Goal: Transaction & Acquisition: Purchase product/service

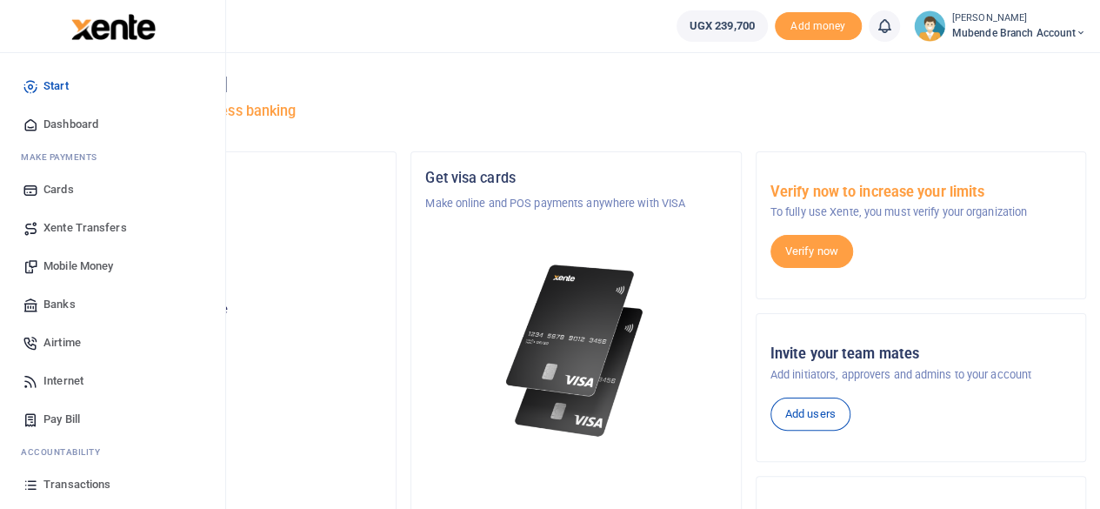
click at [73, 264] on span "Mobile Money" at bounding box center [78, 265] width 70 height 17
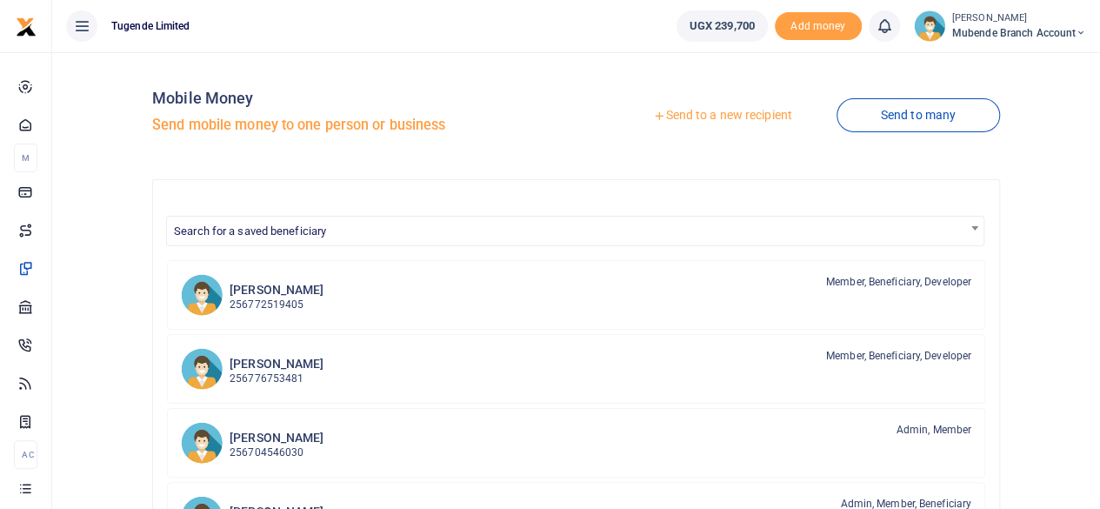
click at [709, 117] on link "Send to a new recipient" at bounding box center [722, 115] width 227 height 31
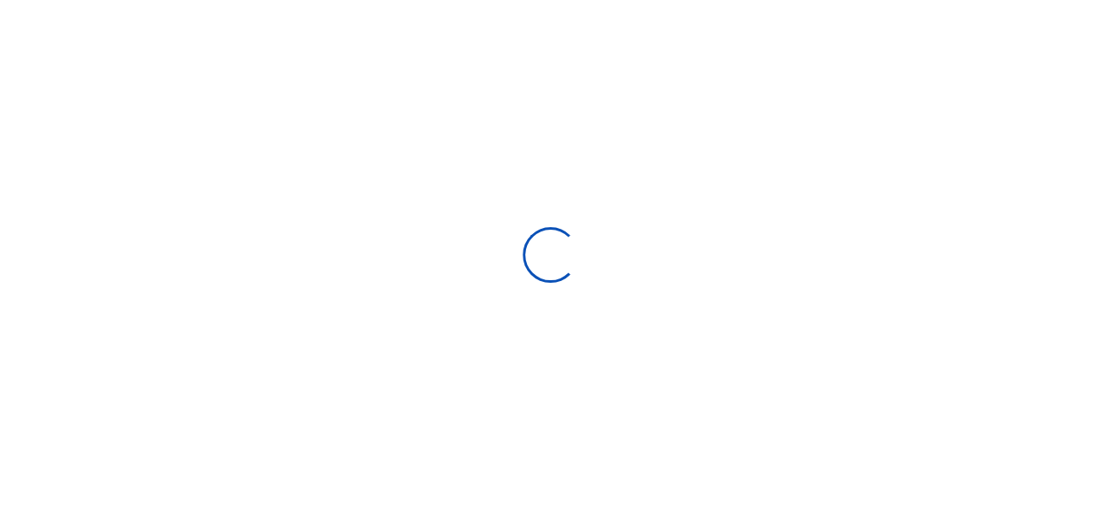
select select
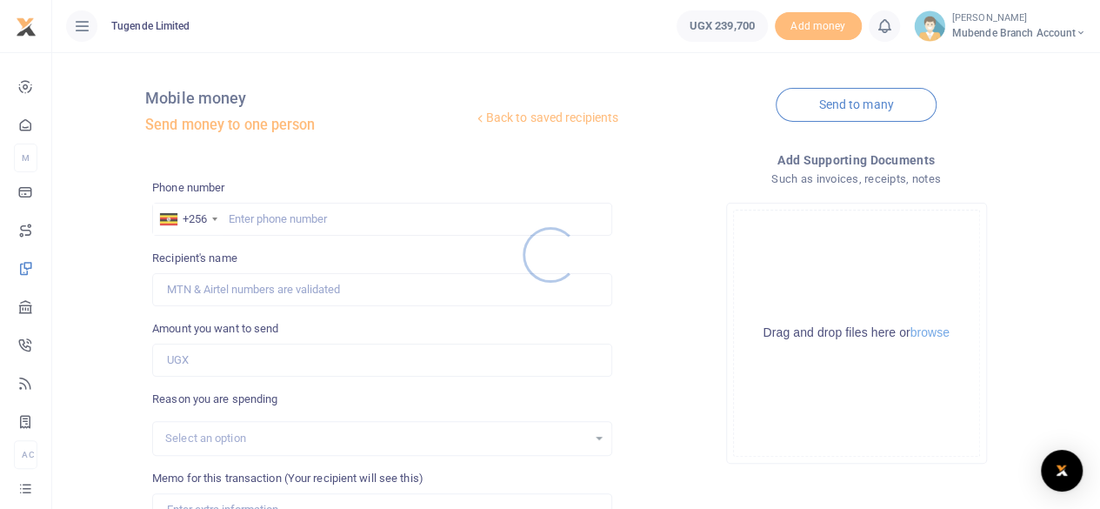
click at [283, 211] on div at bounding box center [550, 254] width 1100 height 509
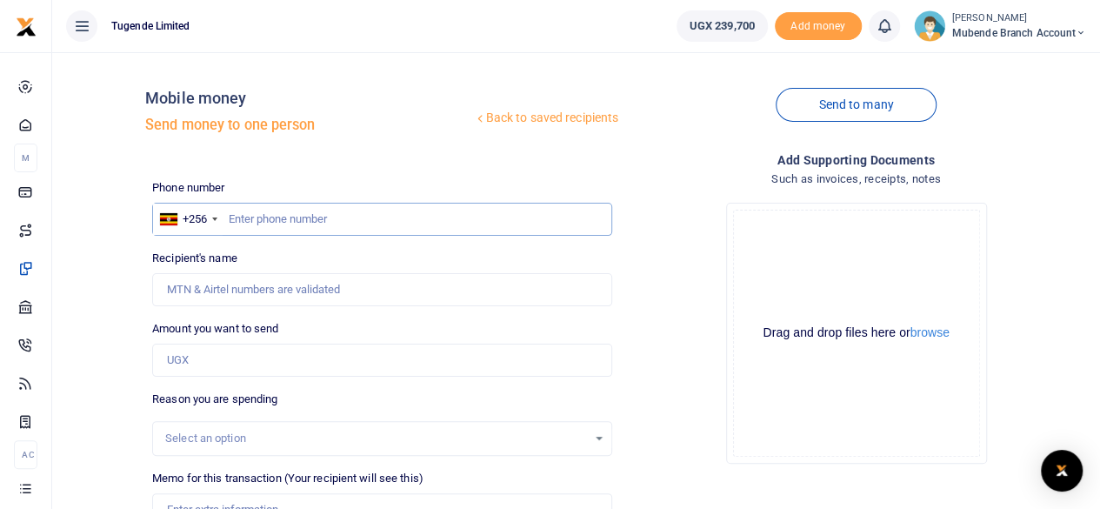
click at [289, 220] on input "text" at bounding box center [382, 219] width 460 height 33
type input "0788697345"
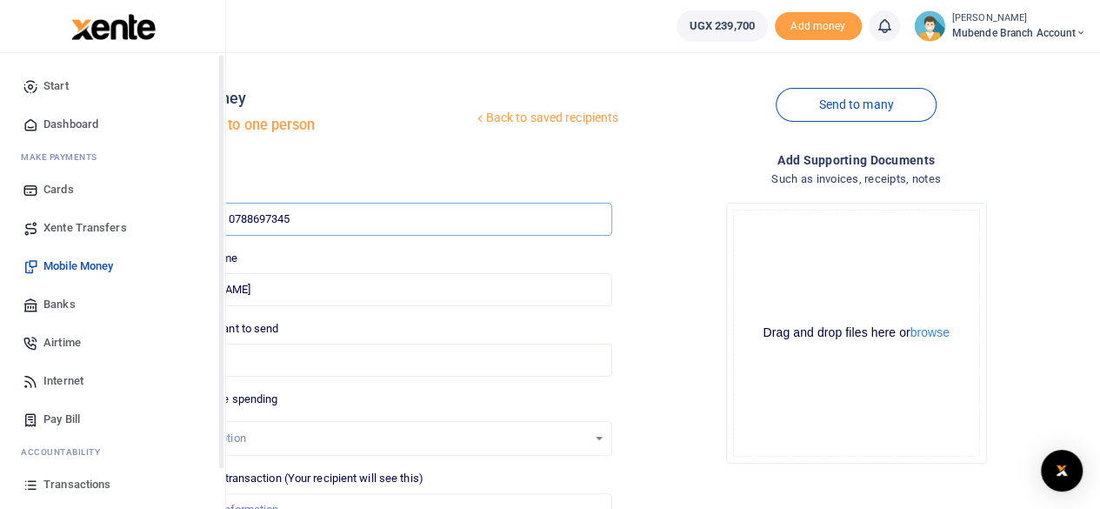
type input "[PERSON_NAME]"
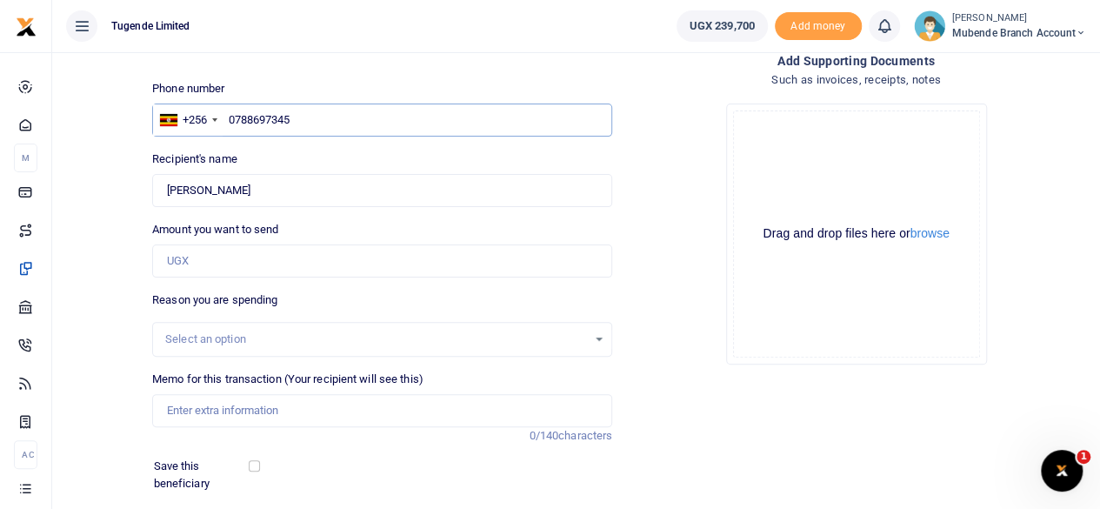
scroll to position [174, 0]
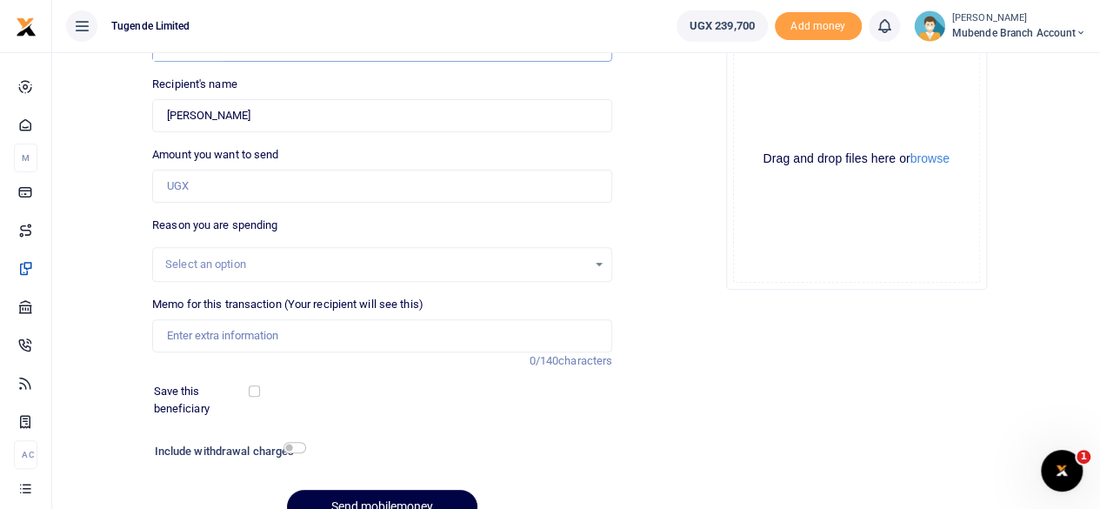
type input "0788697345"
click at [200, 179] on input "Amount you want to send" at bounding box center [382, 186] width 460 height 33
type input "235,000"
drag, startPoint x: 199, startPoint y: 314, endPoint x: 197, endPoint y: 324, distance: 10.6
click at [199, 316] on div "Memo for this transaction (Your recipient will see this) Reason is required. 0/…" at bounding box center [382, 324] width 460 height 57
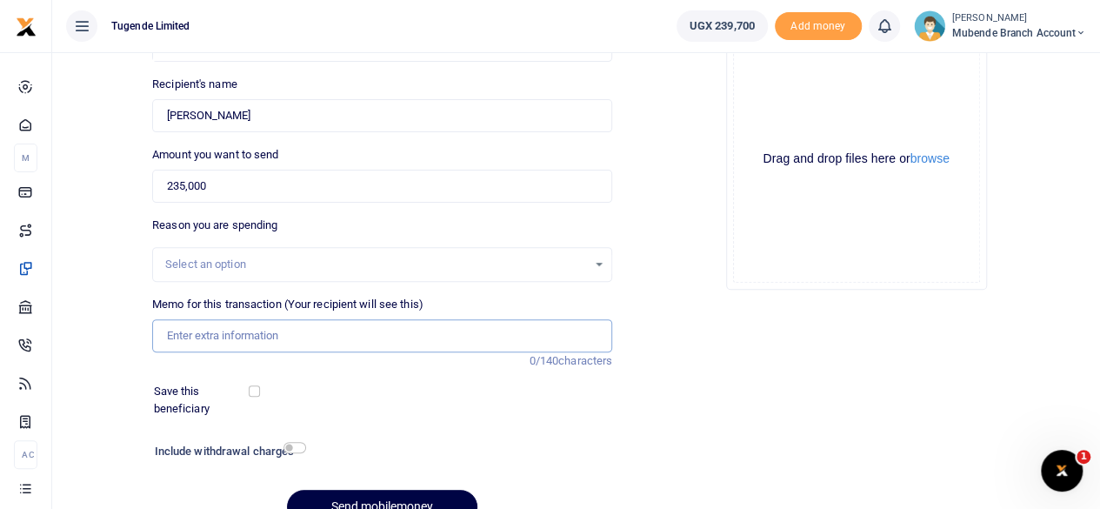
click at [184, 350] on input "Memo for this transaction (Your recipient will see this)" at bounding box center [382, 335] width 460 height 33
click at [347, 339] on input "payment for drinking water for water, electricity and office supplies" at bounding box center [382, 335] width 460 height 33
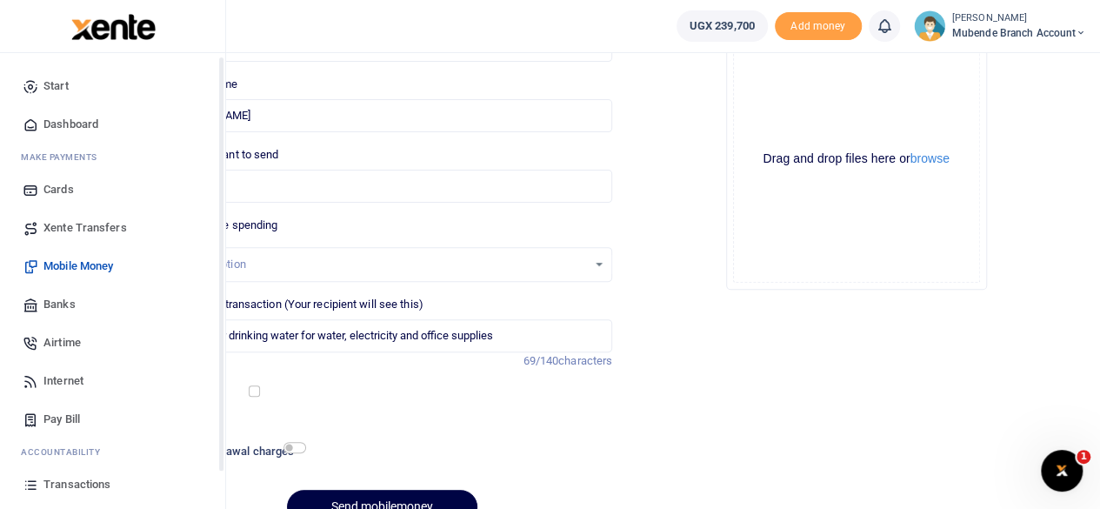
scroll to position [111, 0]
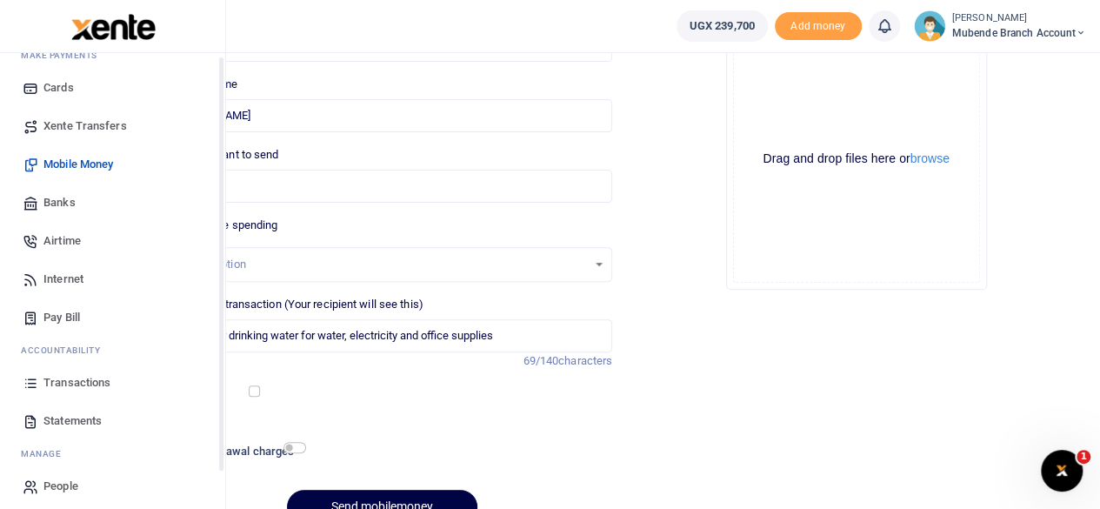
click at [0, 300] on div "Start Dashboard M ake Payments Cards Xente Transfers Mobile Money Banks Airtime…" at bounding box center [112, 235] width 225 height 568
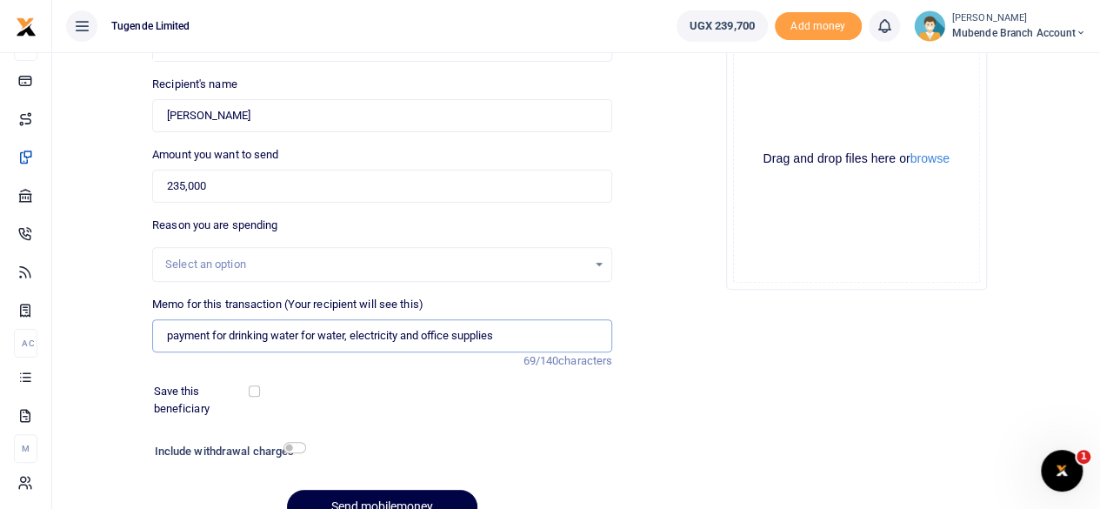
click at [348, 333] on input "payment for drinking water for water, electricity and office supplies" at bounding box center [382, 335] width 460 height 33
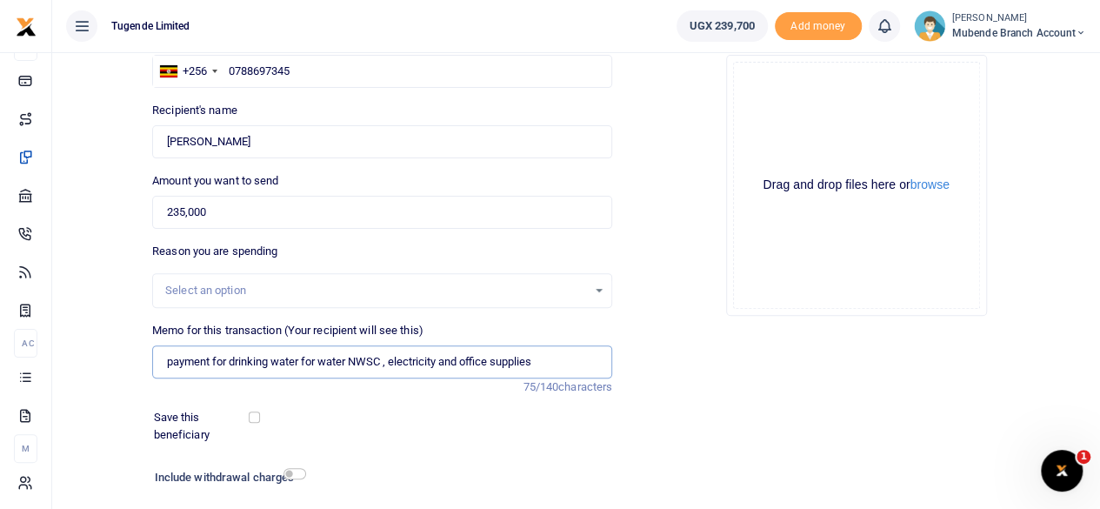
scroll to position [259, 0]
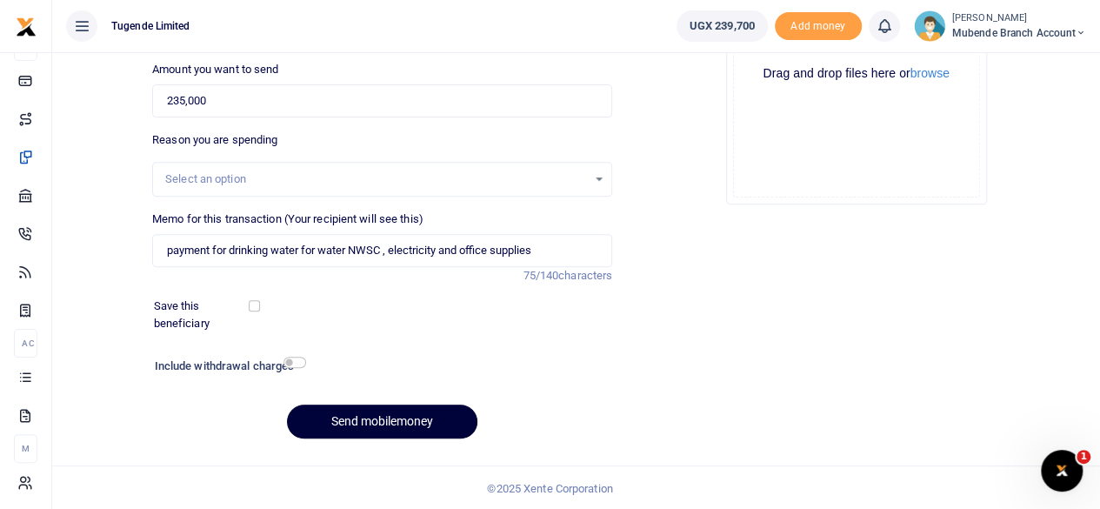
click at [366, 419] on button "Send mobilemoney" at bounding box center [382, 421] width 190 height 34
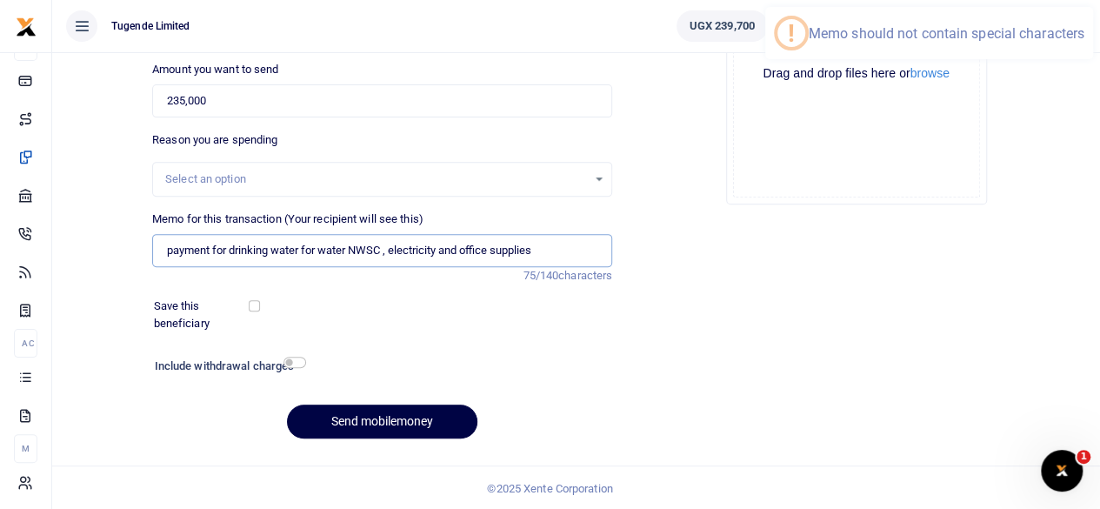
click at [395, 249] on input "payment for drinking water for water NWSC , electricity and office supplies" at bounding box center [382, 250] width 460 height 33
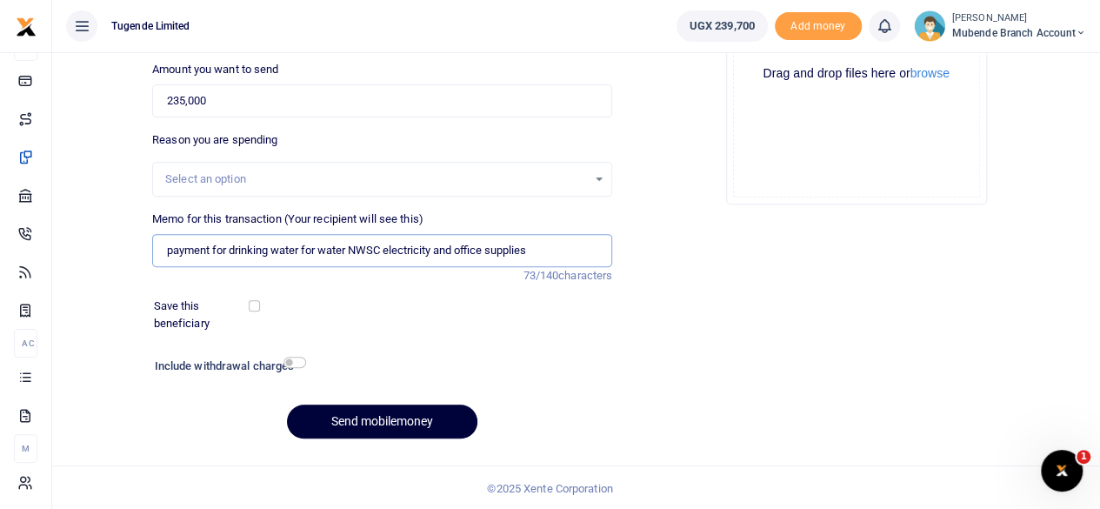
type input "payment for drinking water for water NWSC electricity and office supplies"
click at [376, 423] on button "Send mobilemoney" at bounding box center [382, 421] width 190 height 34
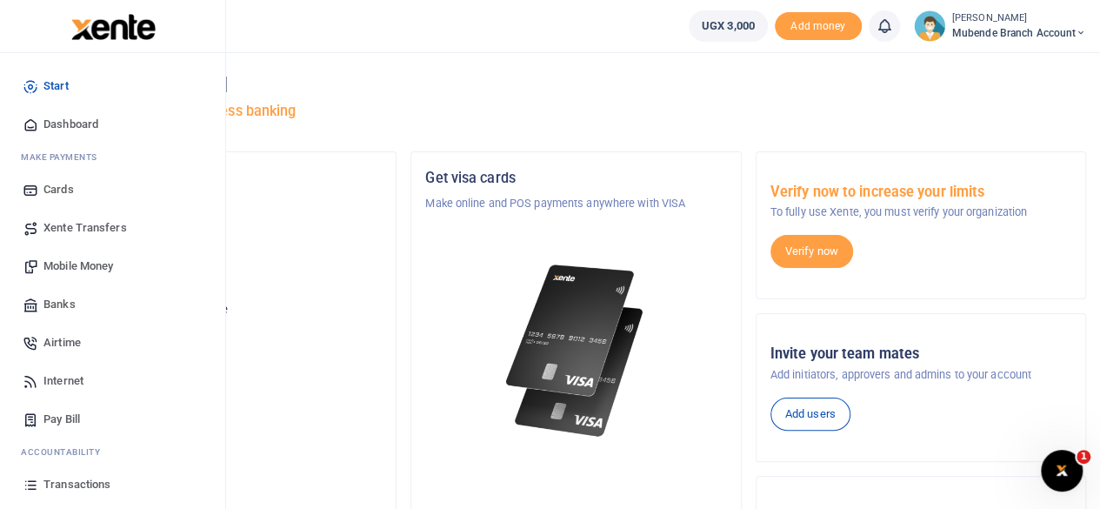
click at [77, 480] on span "Transactions" at bounding box center [76, 484] width 67 height 17
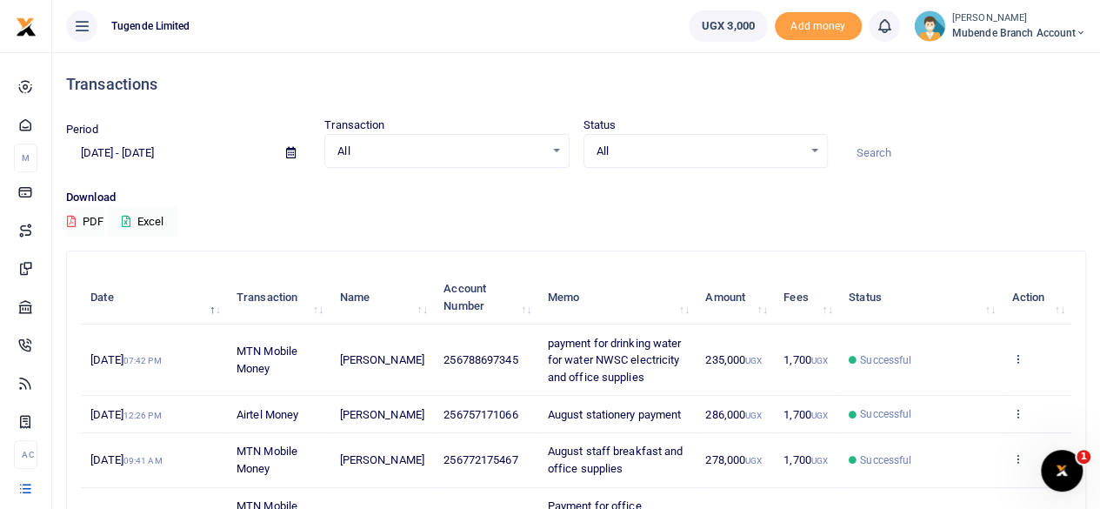
click at [1018, 353] on icon at bounding box center [1016, 358] width 11 height 12
click at [949, 386] on link "View details" at bounding box center [953, 388] width 137 height 24
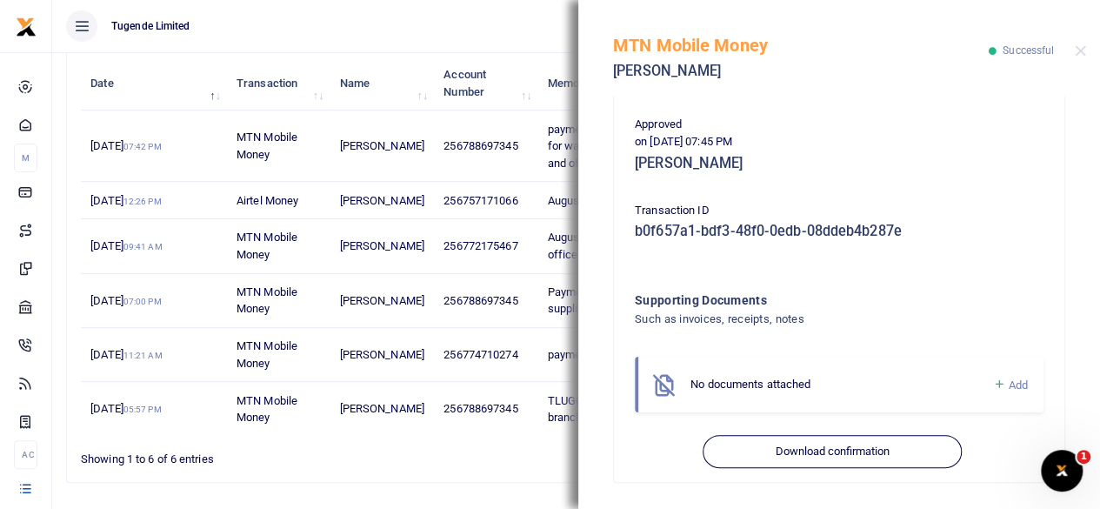
scroll to position [273, 0]
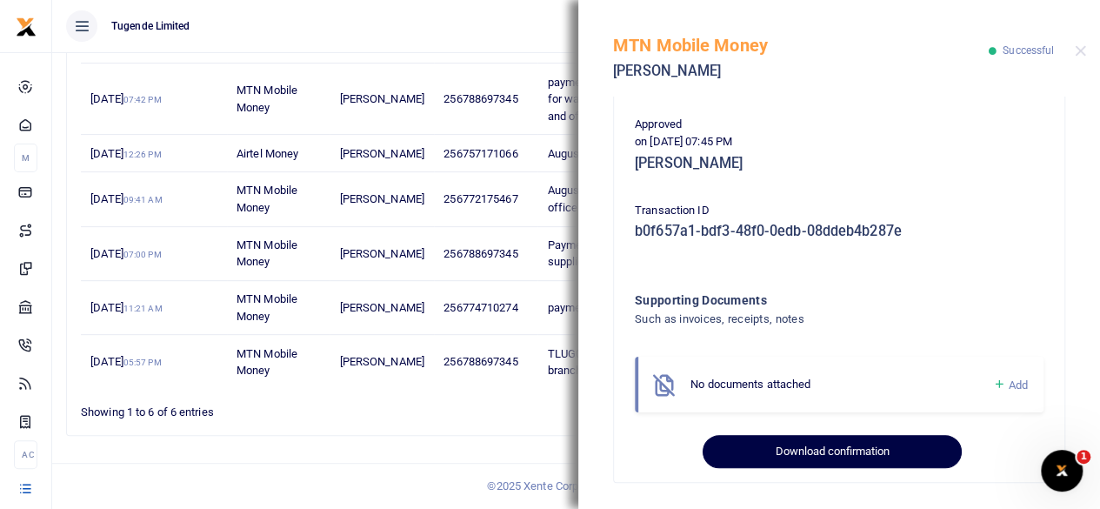
click at [858, 444] on button "Download confirmation" at bounding box center [832, 451] width 258 height 33
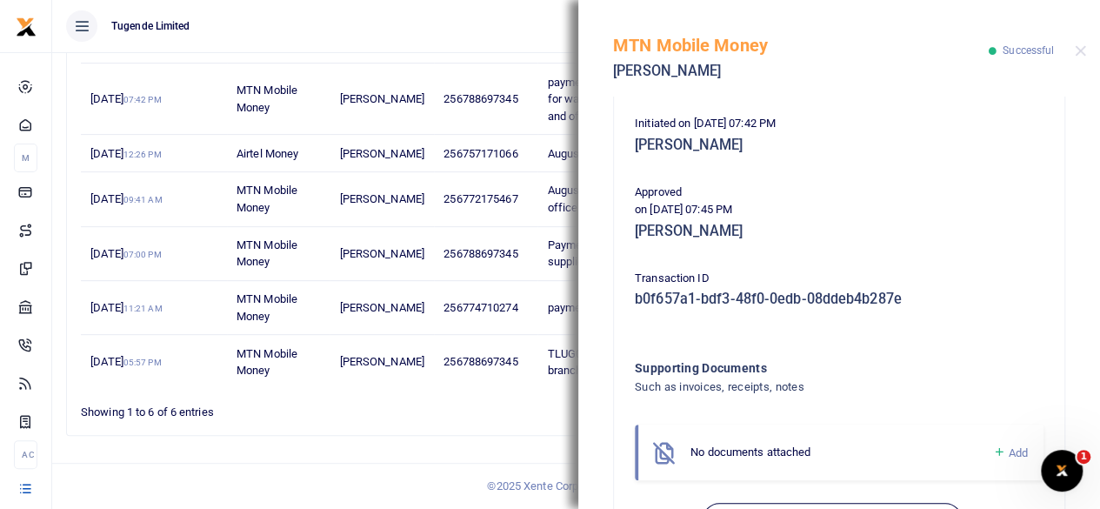
scroll to position [431, 0]
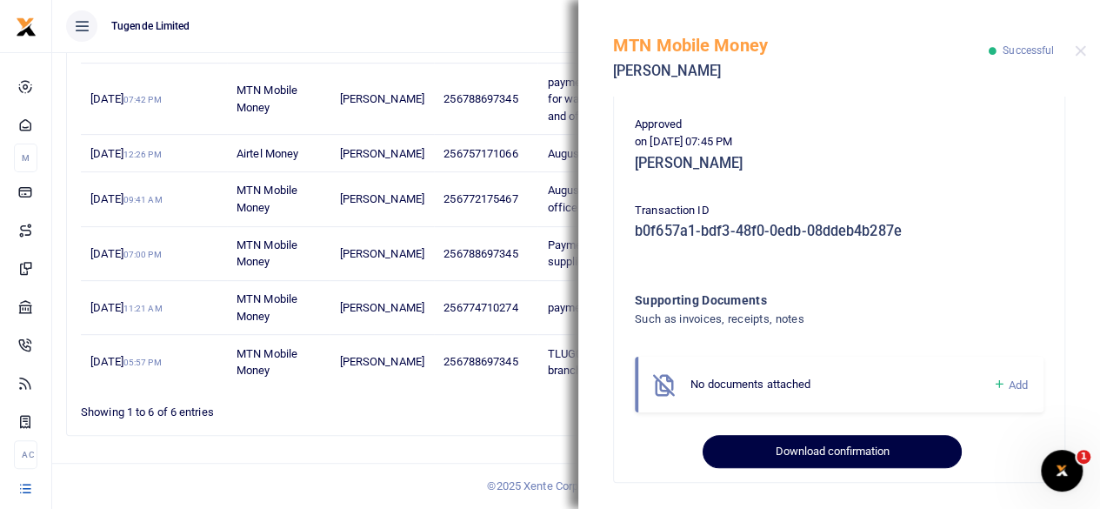
click at [803, 448] on button "Download confirmation" at bounding box center [832, 451] width 258 height 33
